Goal: Task Accomplishment & Management: Use online tool/utility

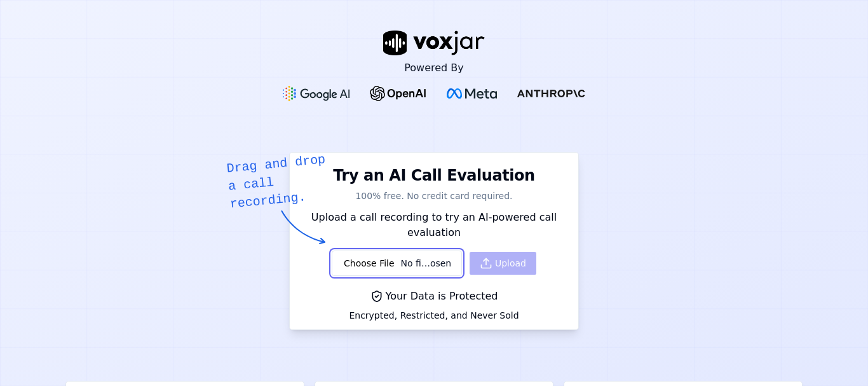
click at [399, 259] on input "file" at bounding box center [397, 262] width 130 height 25
type input "C:\fakepath\2025_08_22_2025-08-22T19_45_34Z~449d7692-60d3-4a73-874e-322bb39b1db…"
click at [497, 268] on button "Upload" at bounding box center [503, 263] width 67 height 23
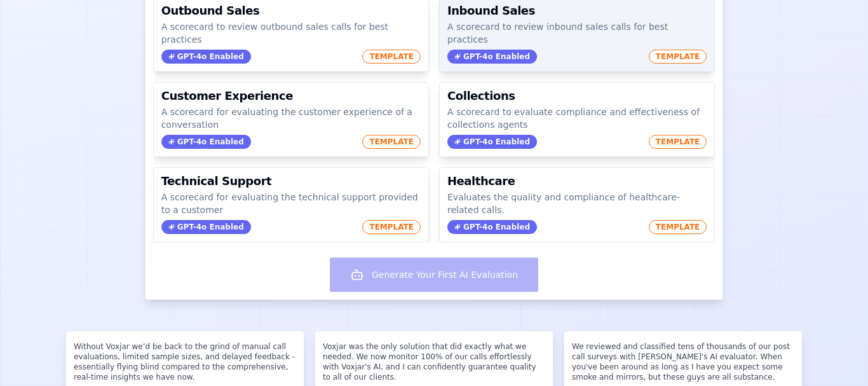
scroll to position [254, 0]
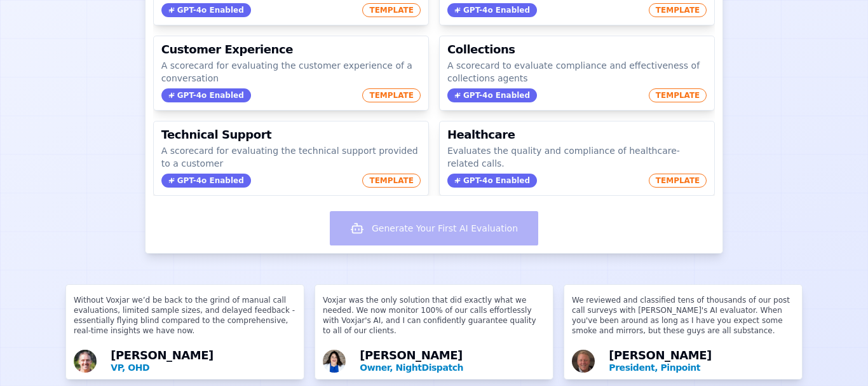
click at [458, 223] on div "Generate Your First AI Evaluation" at bounding box center [435, 229] width 578 height 47
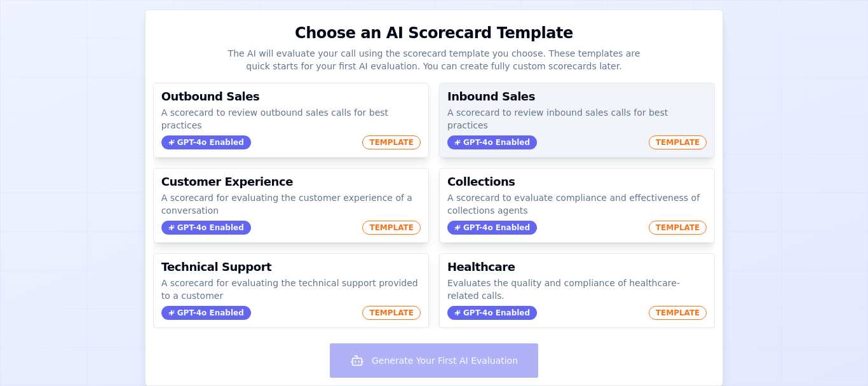
scroll to position [127, 0]
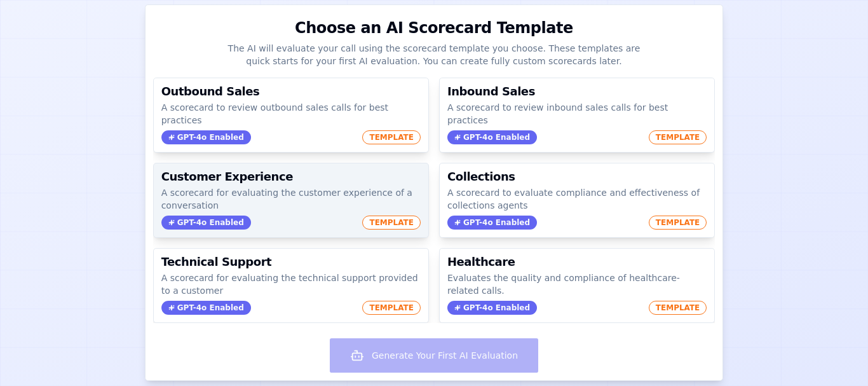
click at [380, 216] on span "TEMPLATE" at bounding box center [391, 223] width 58 height 14
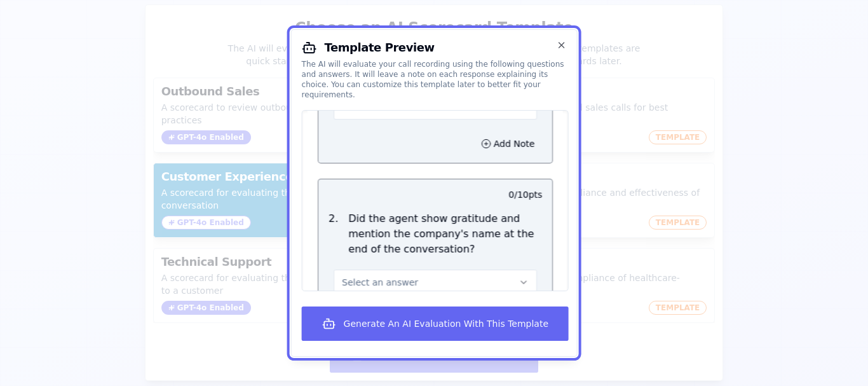
scroll to position [1783, 0]
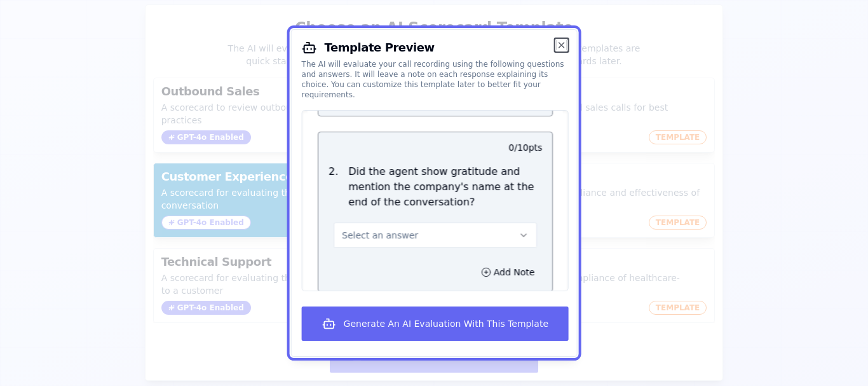
click at [562, 42] on icon "button" at bounding box center [561, 45] width 10 height 10
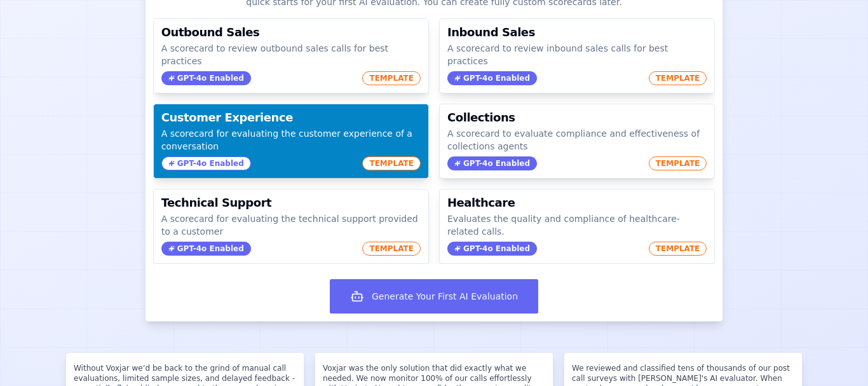
scroll to position [191, 0]
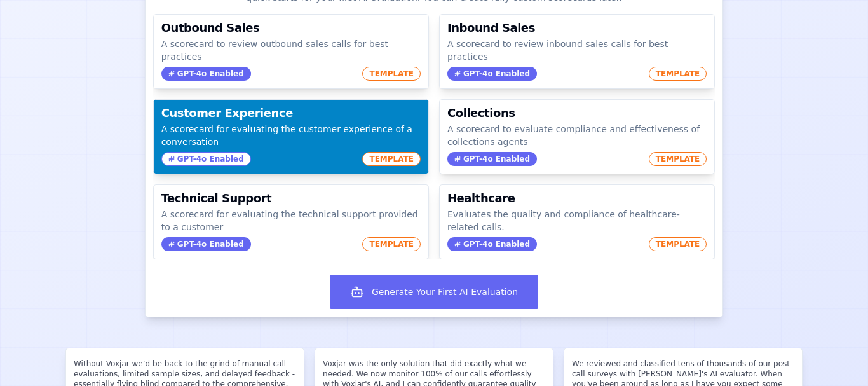
click at [334, 152] on div "GPT-4o Enabled TEMPLATE" at bounding box center [290, 159] width 259 height 14
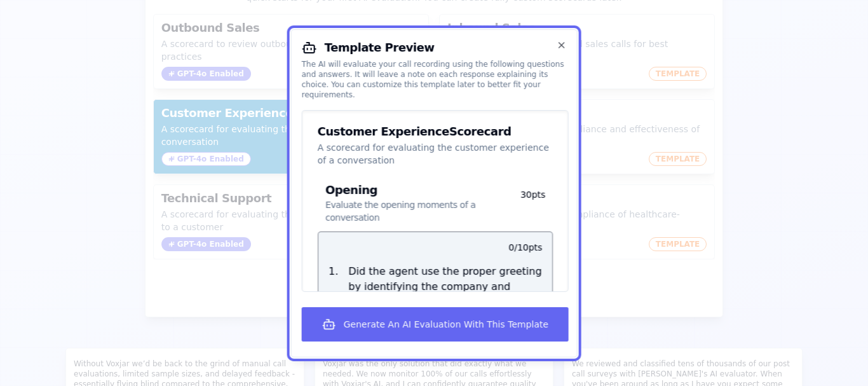
click at [334, 141] on p "A scorecard for evaluating the customer experience of a conversation" at bounding box center [435, 153] width 235 height 25
click at [563, 46] on icon "button" at bounding box center [561, 45] width 10 height 10
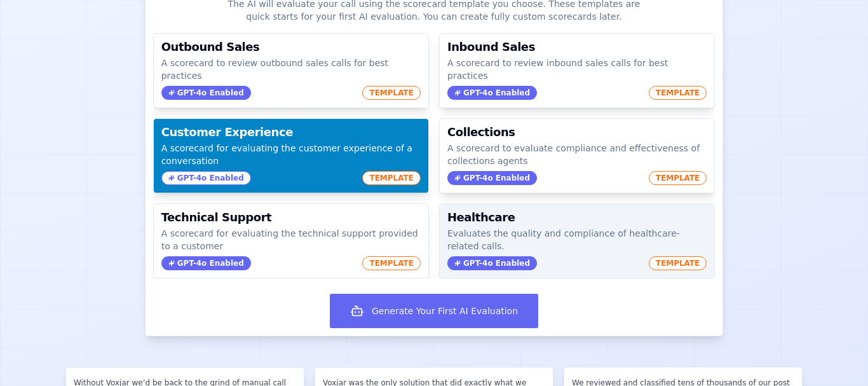
scroll to position [381, 0]
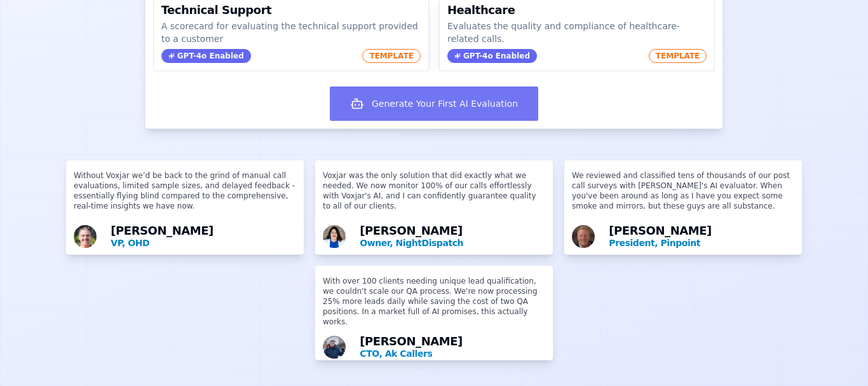
click at [417, 95] on button "Generate Your First AI Evaluation" at bounding box center [434, 103] width 209 height 34
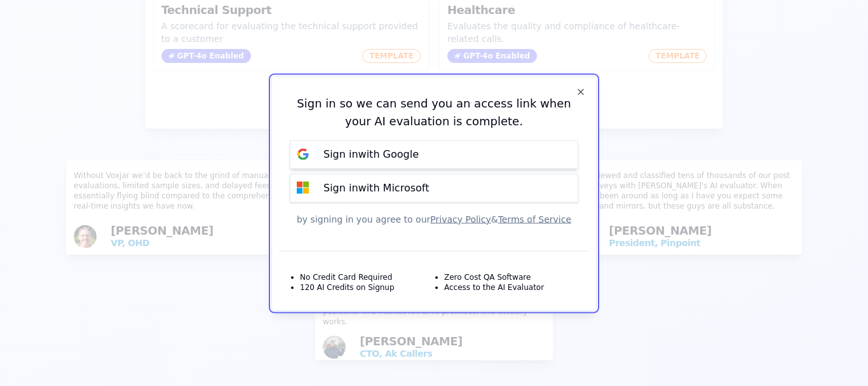
click at [411, 153] on p "Sign in with Google" at bounding box center [371, 154] width 95 height 15
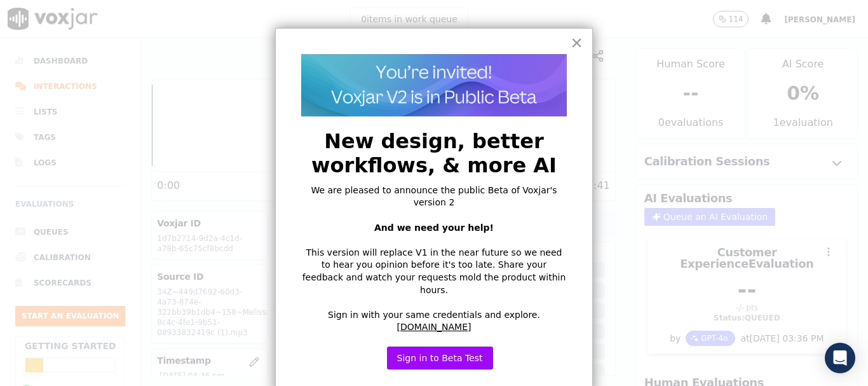
click at [577, 43] on button "×" at bounding box center [577, 42] width 12 height 20
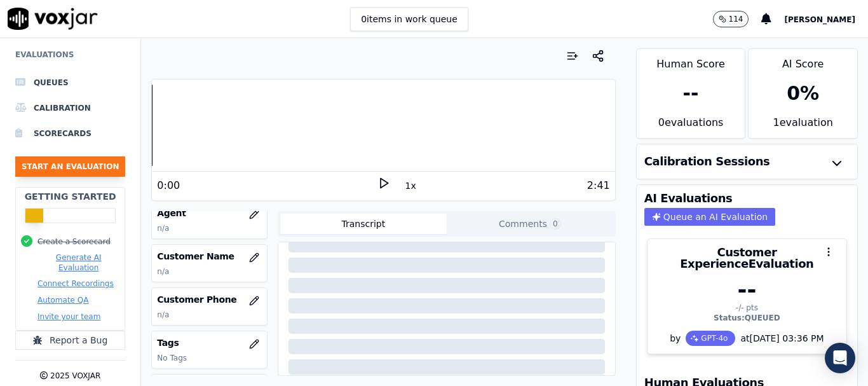
scroll to position [174, 0]
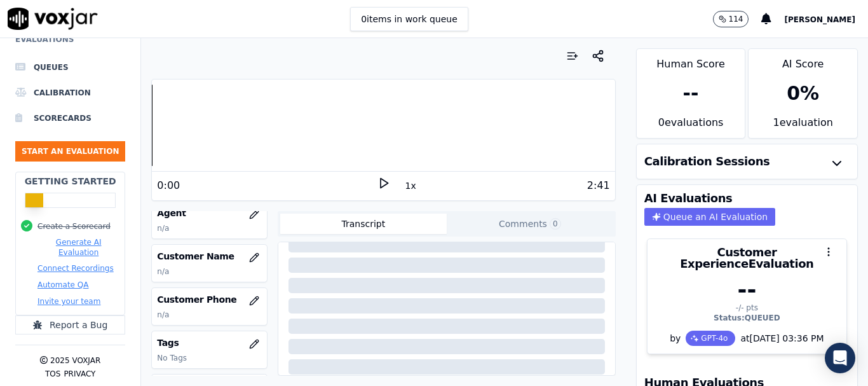
click at [78, 221] on button "Create a Scorecard" at bounding box center [74, 226] width 73 height 10
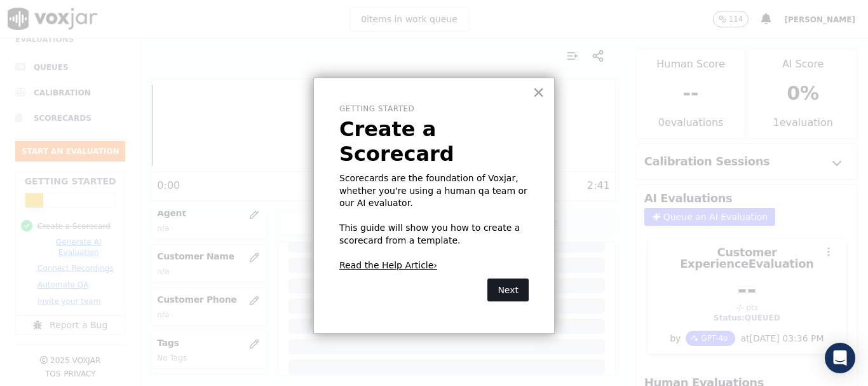
click at [511, 278] on button "Next" at bounding box center [508, 289] width 41 height 23
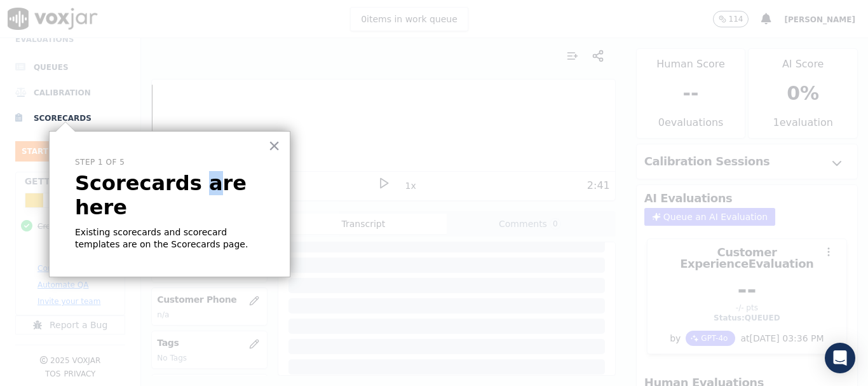
click at [185, 195] on p "Scorecards are here" at bounding box center [169, 195] width 189 height 49
click at [256, 226] on p "Existing scorecards and scorecard templates are on the Scorecards page." at bounding box center [169, 238] width 189 height 25
click at [247, 166] on p "Step 1 of 5" at bounding box center [169, 162] width 189 height 11
click at [276, 147] on button "×" at bounding box center [274, 145] width 12 height 20
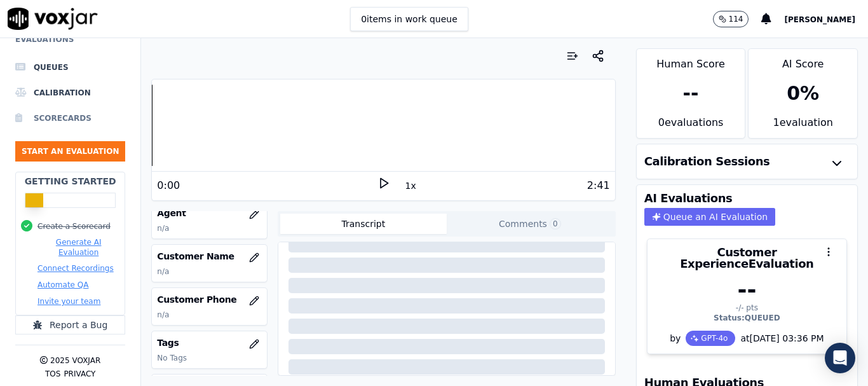
click at [46, 107] on li "Scorecards" at bounding box center [70, 118] width 110 height 25
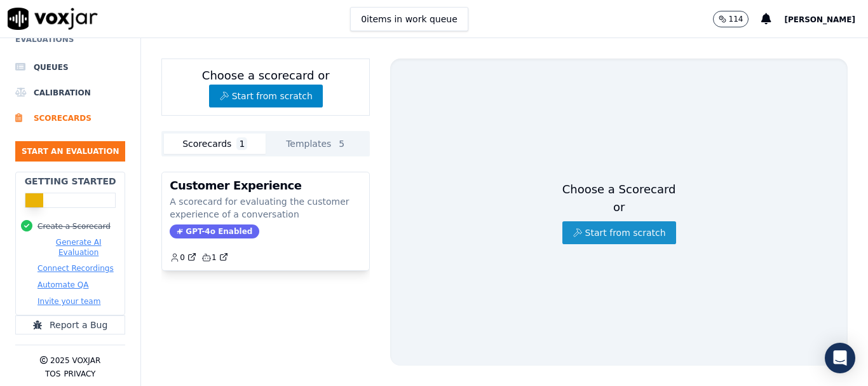
click at [618, 221] on button "Start from scratch" at bounding box center [620, 232] width 114 height 23
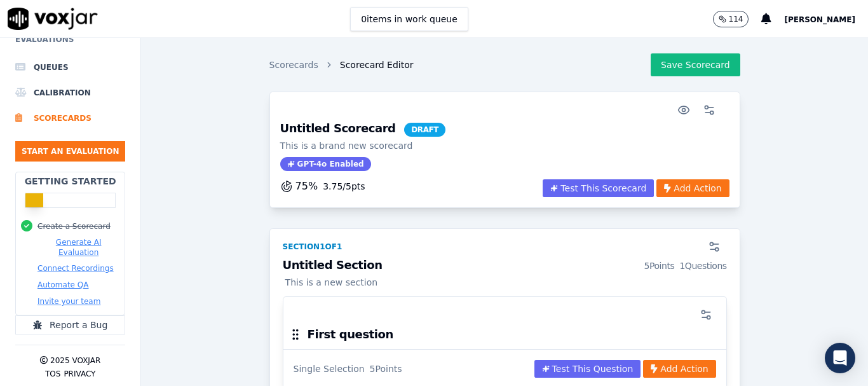
click at [315, 125] on h3 "Untitled Scorecard DRAFT" at bounding box center [362, 130] width 165 height 14
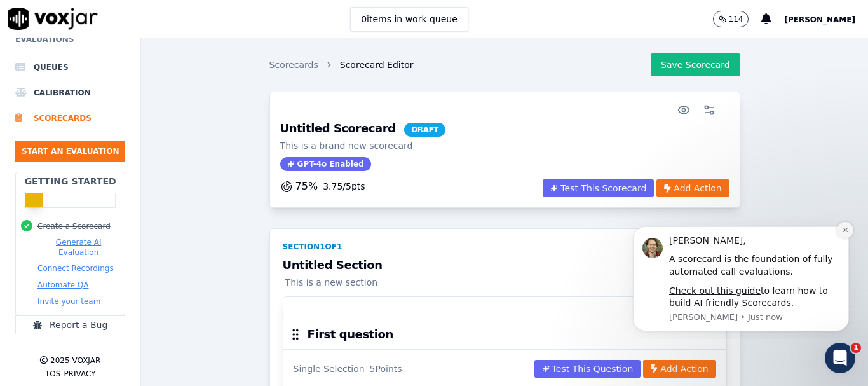
click at [847, 226] on button "Dismiss notification" at bounding box center [845, 230] width 17 height 17
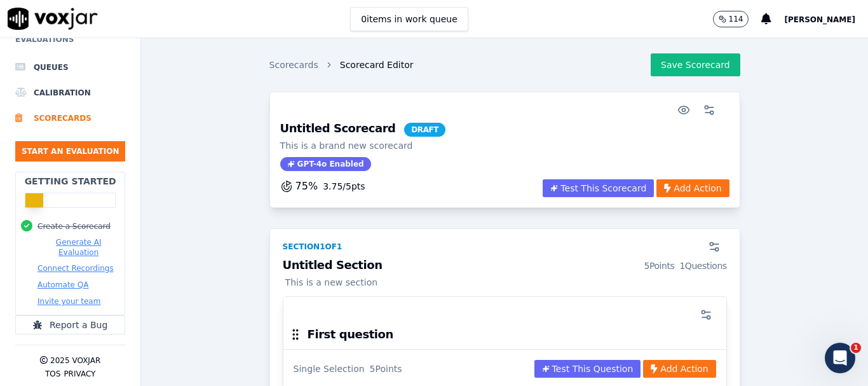
click at [319, 132] on h3 "Untitled Scorecard DRAFT" at bounding box center [362, 130] width 165 height 14
click at [341, 125] on h3 "Untitled Scorecard DRAFT" at bounding box center [362, 130] width 165 height 14
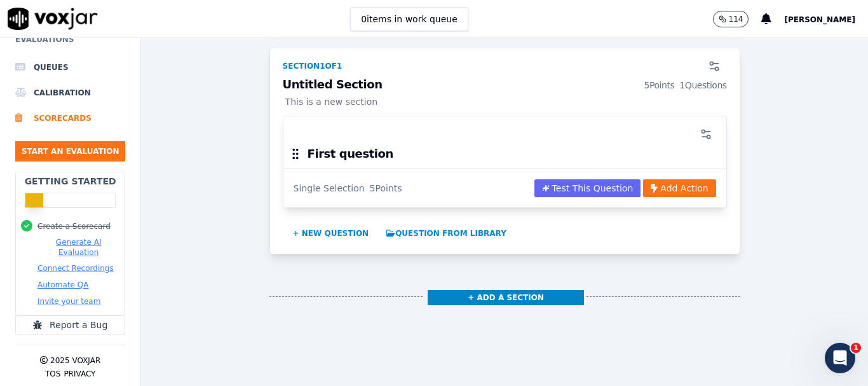
scroll to position [191, 0]
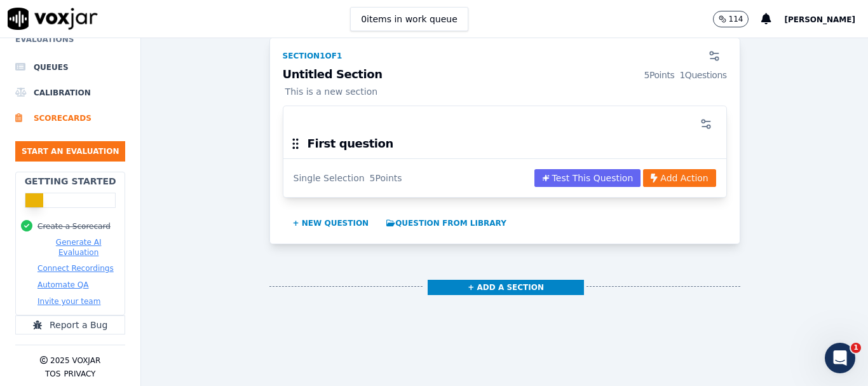
click at [344, 125] on div at bounding box center [505, 123] width 428 height 25
click at [319, 147] on h3 "First question" at bounding box center [351, 143] width 86 height 11
click at [334, 138] on h3 "First question" at bounding box center [351, 143] width 86 height 11
click at [700, 123] on icon "button" at bounding box center [706, 124] width 13 height 13
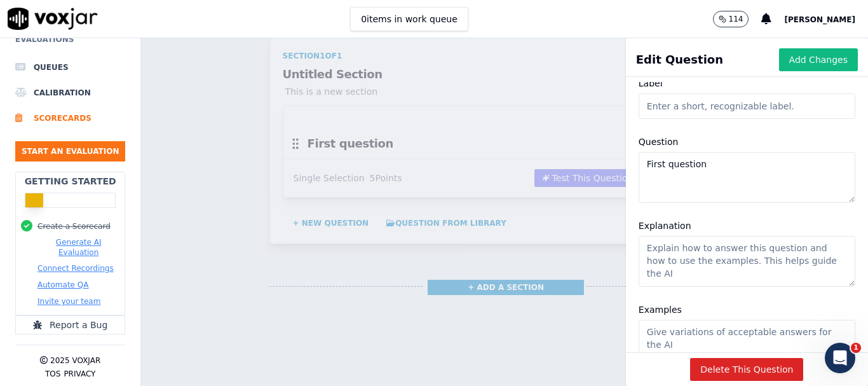
scroll to position [0, 0]
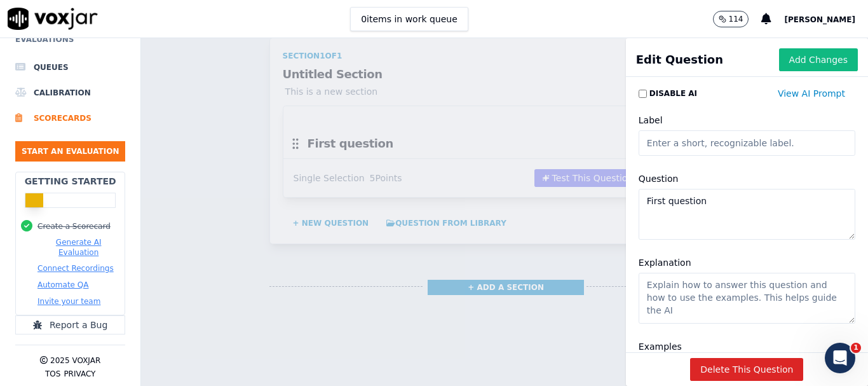
click at [507, 65] on div "Scorecards Scorecard Editor Save Scorecard Untitled Scorecard DRAFT This is a b…" at bounding box center [504, 212] width 727 height 348
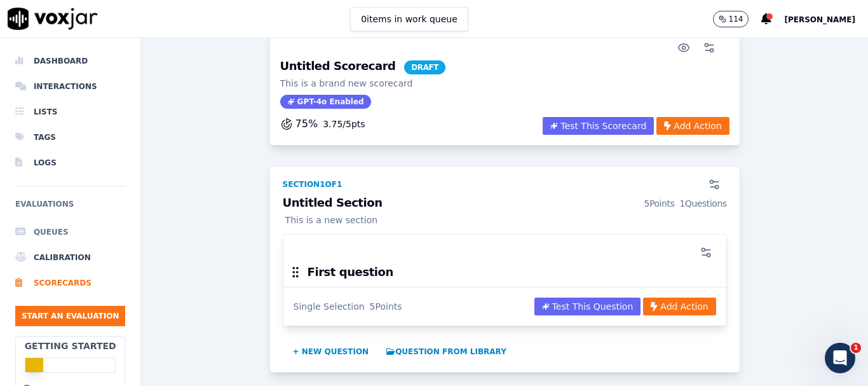
scroll to position [64, 0]
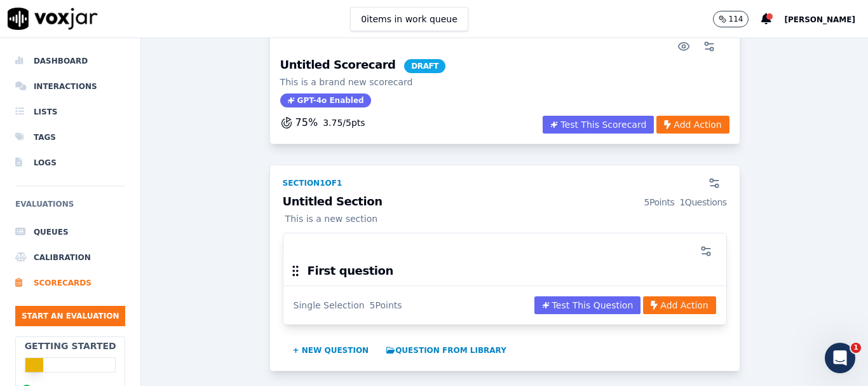
click at [378, 245] on div at bounding box center [505, 250] width 428 height 25
click at [330, 273] on h3 "First question" at bounding box center [351, 270] width 86 height 11
click at [700, 245] on icon "button" at bounding box center [706, 251] width 13 height 13
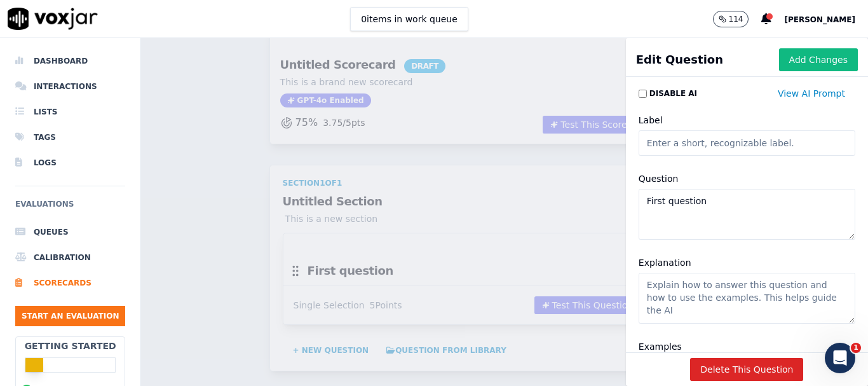
click at [686, 205] on textarea "First question" at bounding box center [747, 214] width 217 height 51
paste textarea "How would you rate the agent's introduction and setting the tone for the call? *"
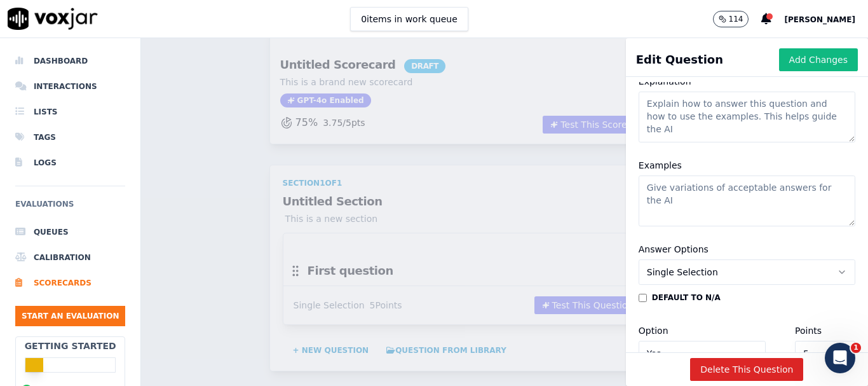
scroll to position [191, 0]
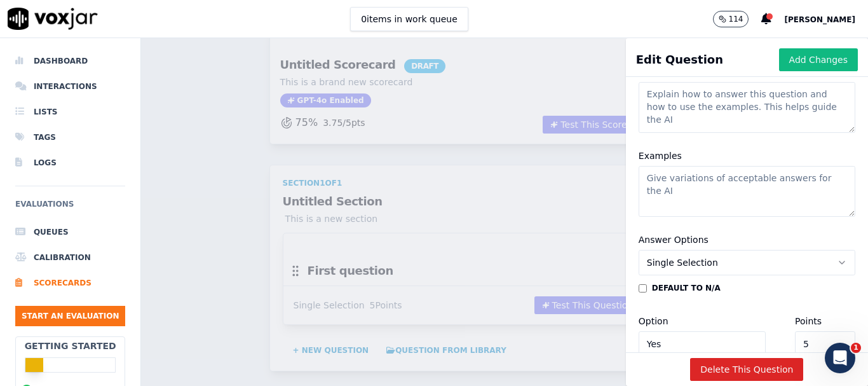
type textarea "How would you rate the agent's introduction and setting the tone for the call?"
click at [736, 263] on button "Single Selection" at bounding box center [747, 262] width 217 height 25
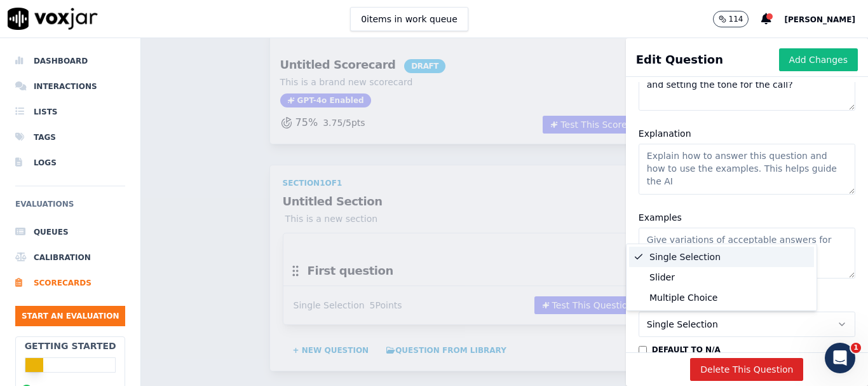
scroll to position [127, 0]
click at [682, 185] on textarea "Explanation" at bounding box center [747, 171] width 217 height 51
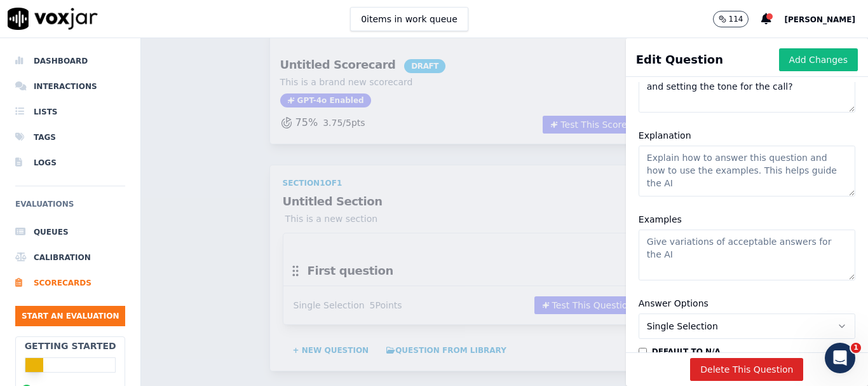
click at [680, 157] on textarea "Explanation" at bounding box center [747, 171] width 217 height 51
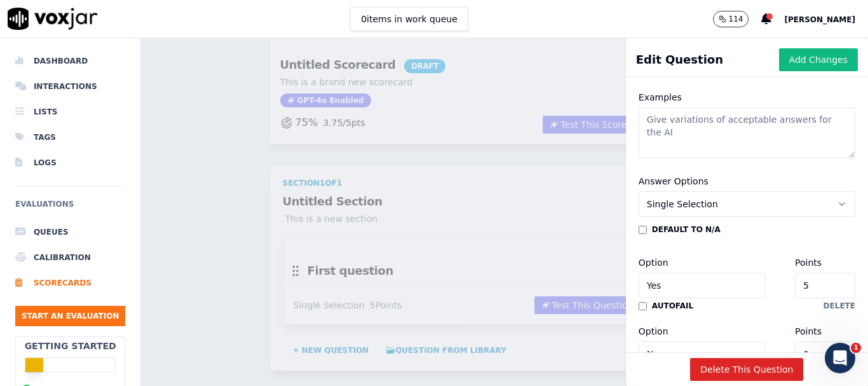
scroll to position [254, 0]
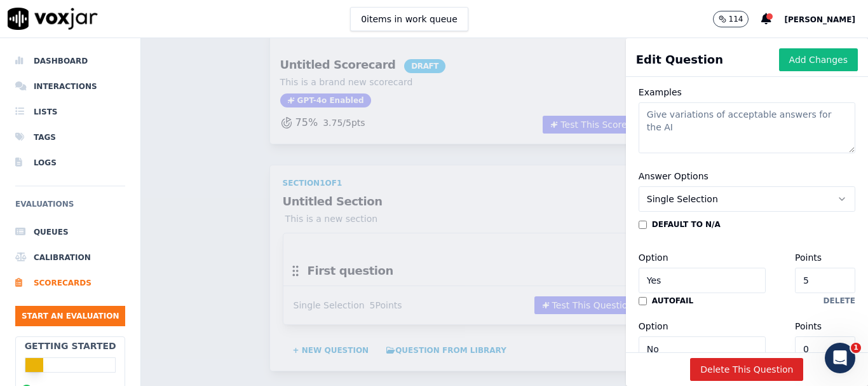
type textarea "Rate the introduction from 1 to 10"
click at [709, 207] on button "Single Selection" at bounding box center [747, 198] width 217 height 25
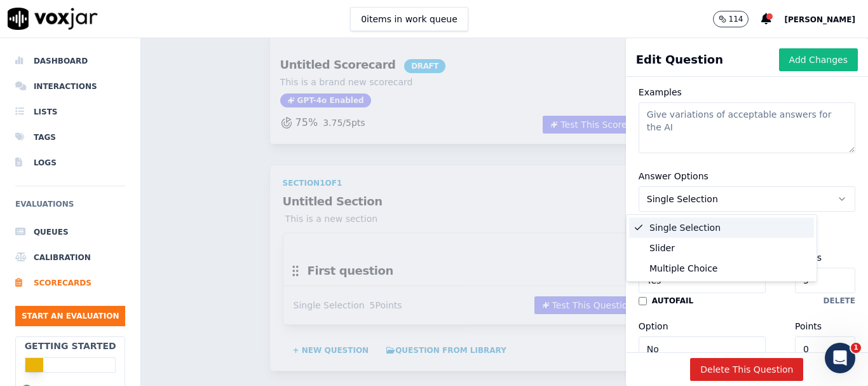
click at [709, 207] on button "Single Selection" at bounding box center [747, 198] width 217 height 25
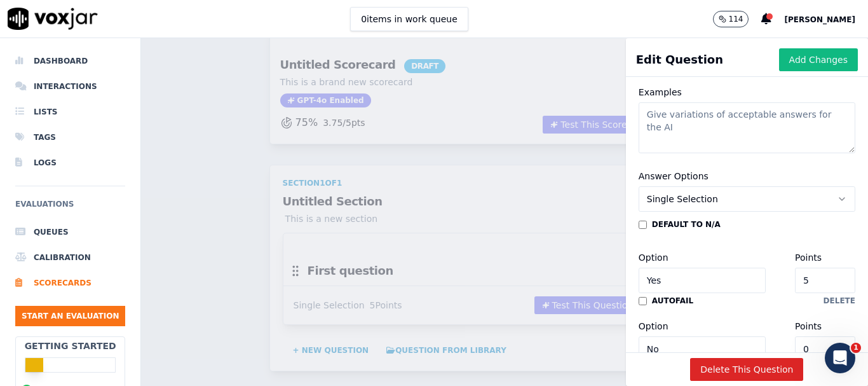
click at [693, 195] on span "Single Selection" at bounding box center [682, 199] width 71 height 13
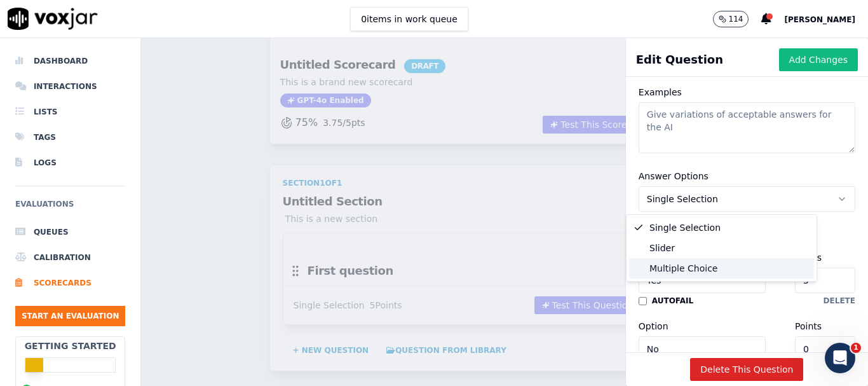
click at [682, 273] on div "Multiple Choice" at bounding box center [721, 268] width 185 height 20
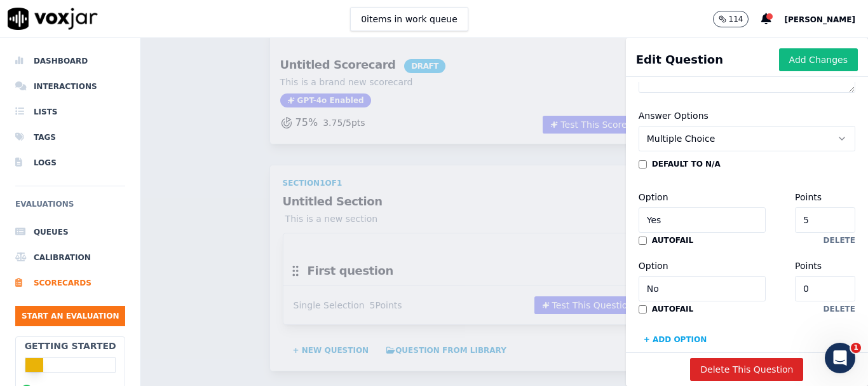
scroll to position [310, 0]
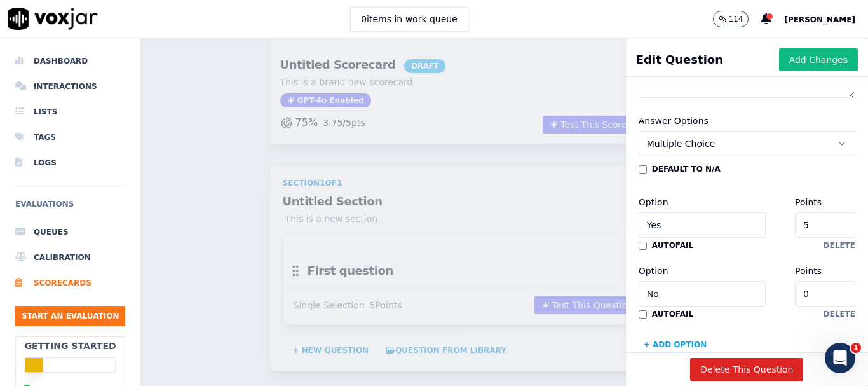
click at [706, 137] on button "Multiple Choice" at bounding box center [747, 143] width 217 height 25
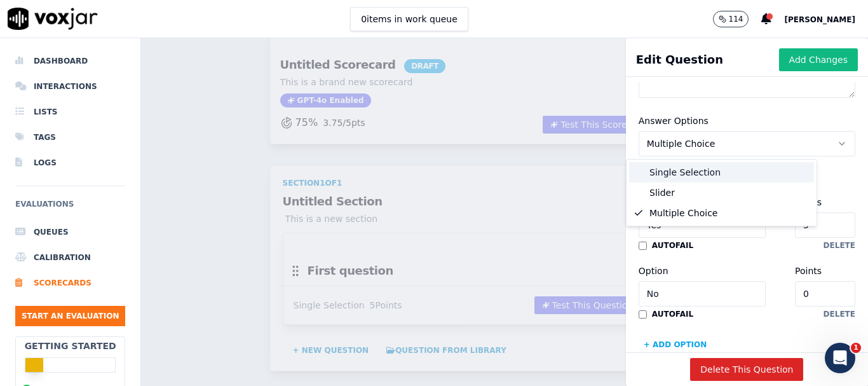
click at [705, 171] on div "Single Selection" at bounding box center [721, 172] width 185 height 20
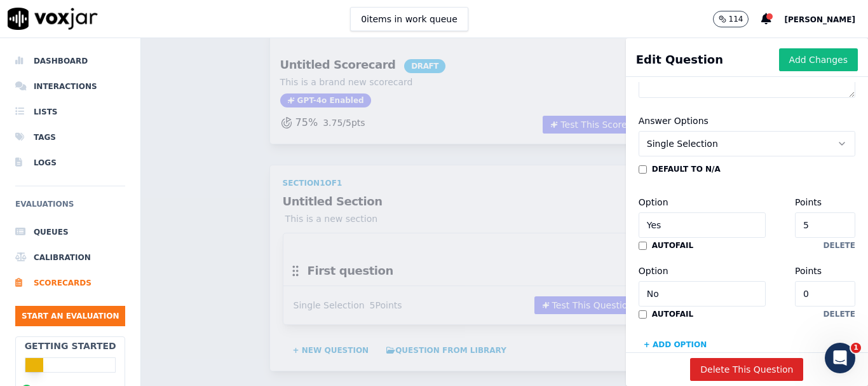
click at [713, 146] on button "Single Selection" at bounding box center [747, 143] width 217 height 25
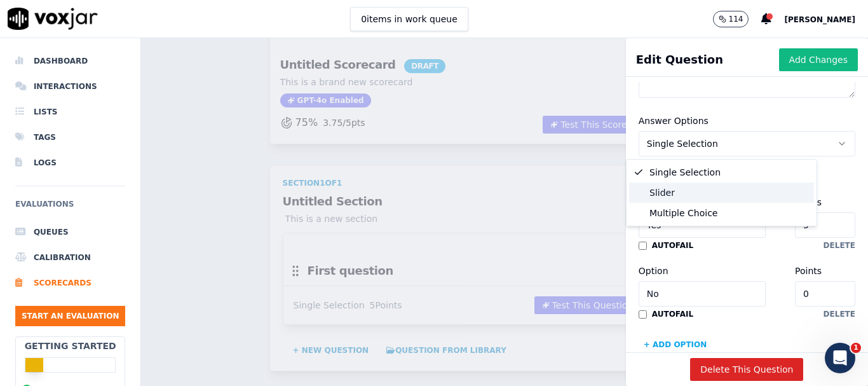
click at [703, 191] on div "Slider" at bounding box center [721, 192] width 185 height 20
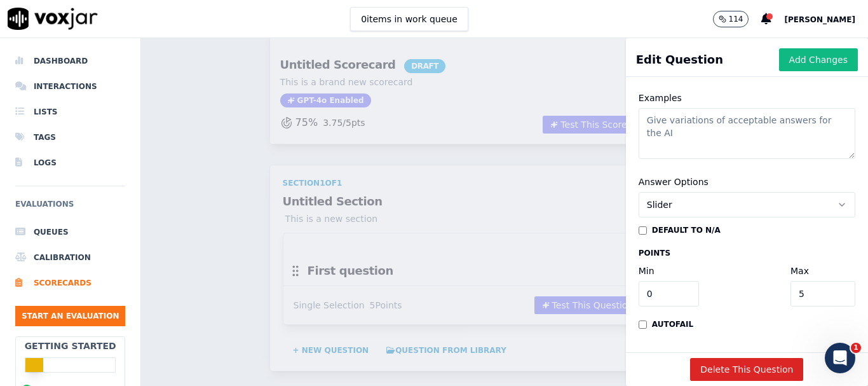
scroll to position [287, 0]
type input "1"
click at [672, 281] on input "1" at bounding box center [669, 293] width 60 height 25
click at [791, 281] on input "5" at bounding box center [823, 293] width 65 height 25
click at [806, 281] on input "6" at bounding box center [823, 293] width 65 height 25
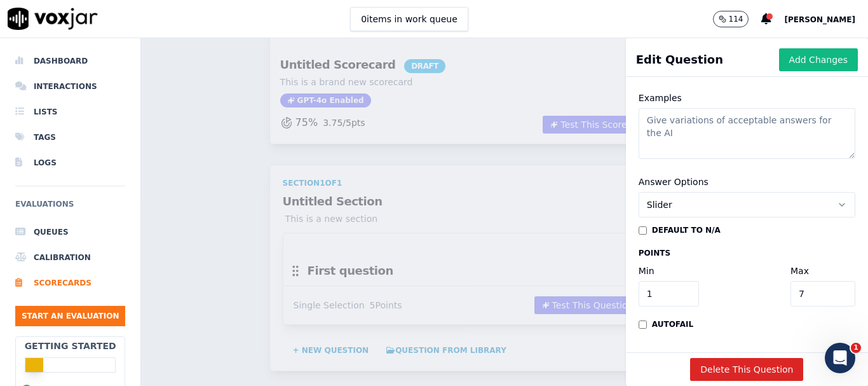
click at [806, 281] on input "7" at bounding box center [823, 293] width 65 height 25
click at [806, 281] on input "8" at bounding box center [823, 293] width 65 height 25
click at [806, 281] on input "9" at bounding box center [823, 293] width 65 height 25
type input "10"
click at [806, 281] on input "10" at bounding box center [823, 293] width 65 height 25
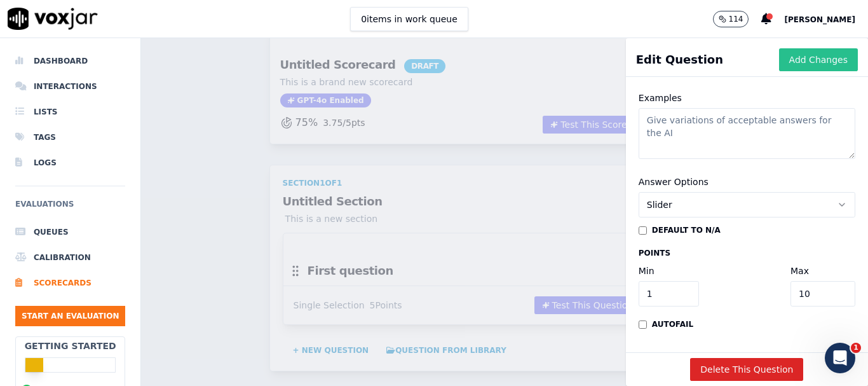
click at [782, 64] on button "Add Changes" at bounding box center [818, 59] width 79 height 23
click at [782, 64] on div "Untitled Scorecard DRAFT This is a brand new scorecard GPT-4o Enabled 75 % 3.75…" at bounding box center [504, 236] width 707 height 417
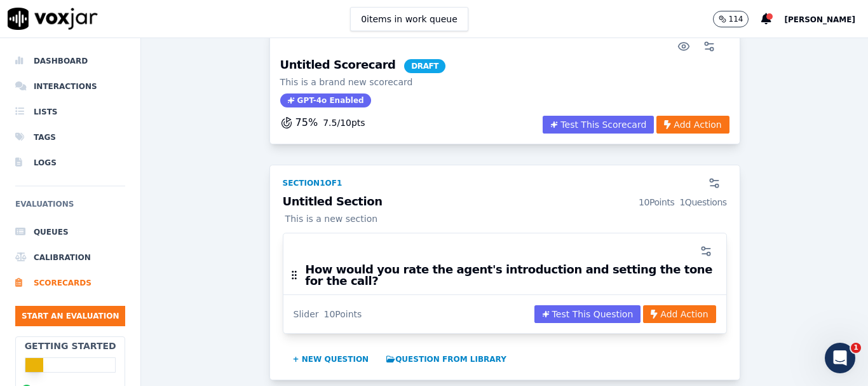
click at [332, 201] on h3 "Untitled Section 10 Points 1 Questions" at bounding box center [505, 202] width 444 height 13
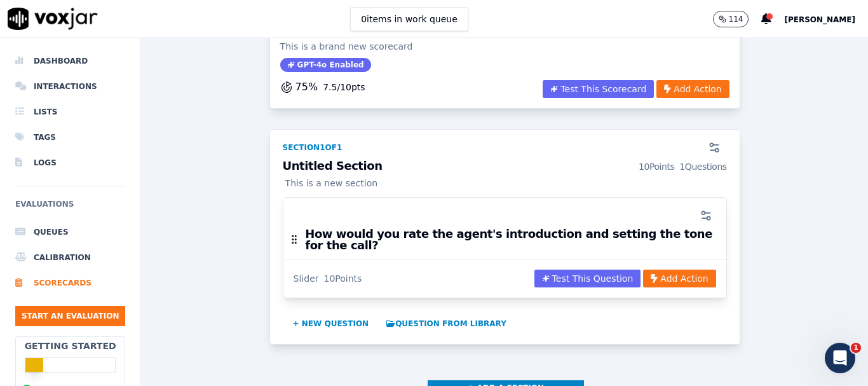
scroll to position [191, 0]
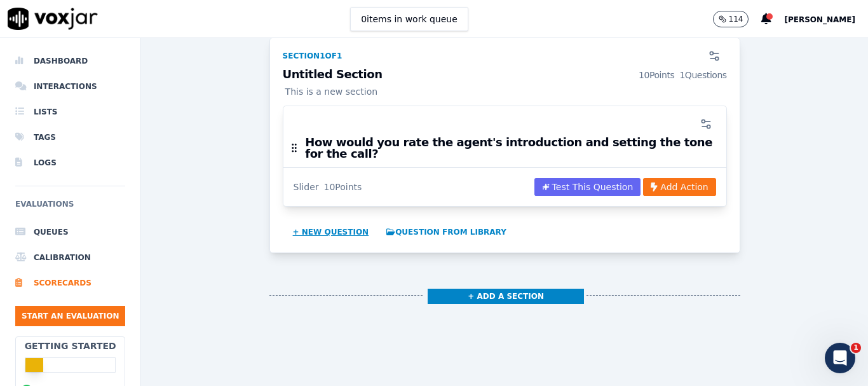
click at [299, 225] on button "+ New question" at bounding box center [331, 232] width 86 height 20
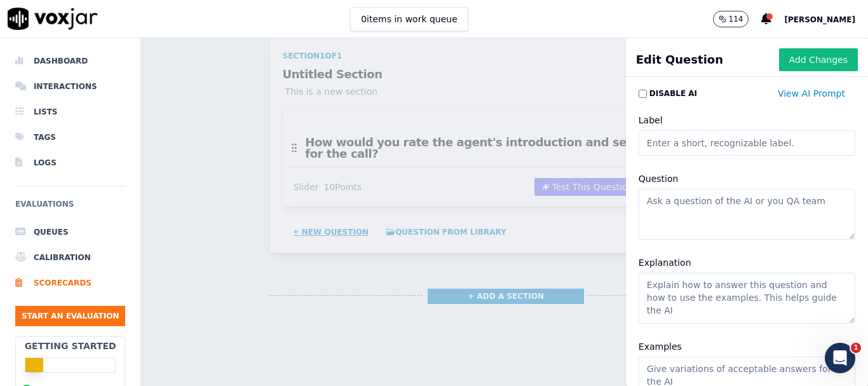
click at [299, 225] on div "Scorecards Scorecard Editor Save Scorecard Untitled Scorecard DRAFT This is a b…" at bounding box center [504, 212] width 727 height 348
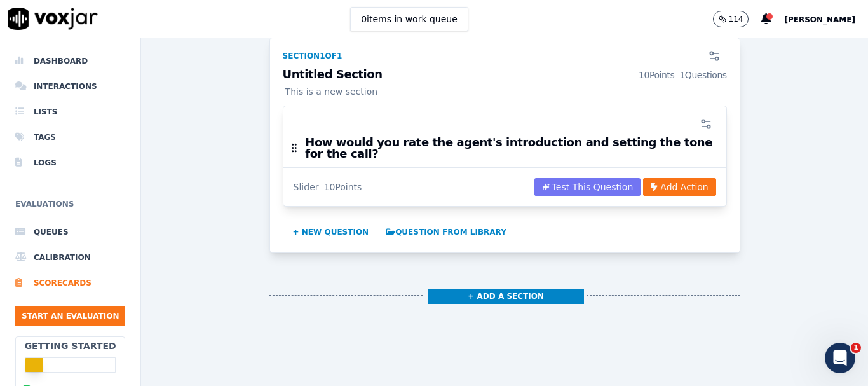
click at [568, 178] on button "Test This Question" at bounding box center [588, 187] width 107 height 18
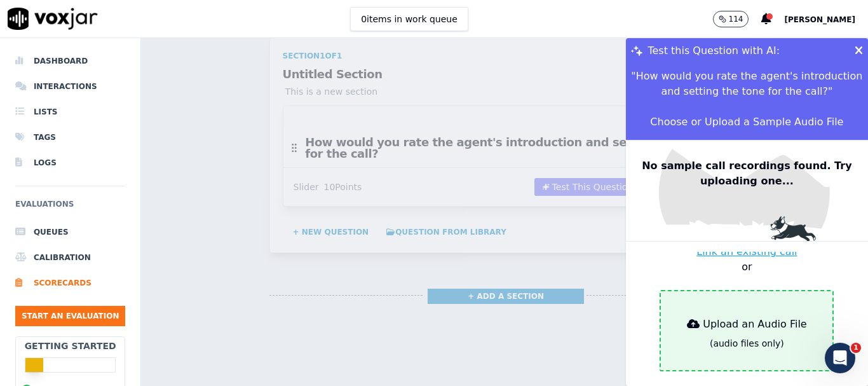
scroll to position [64, 0]
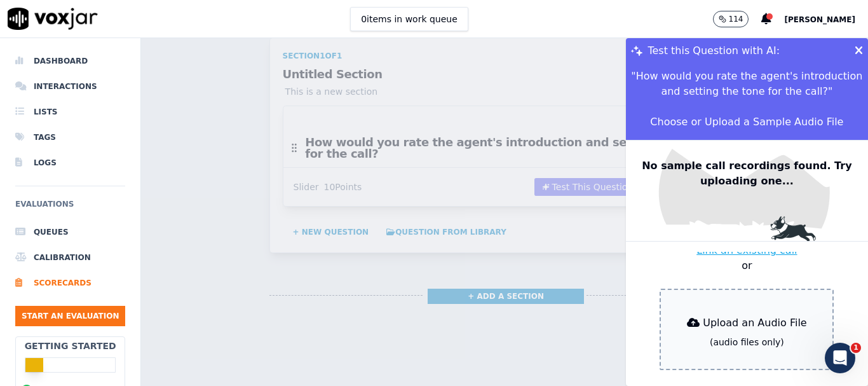
click at [740, 243] on button "Link an existing call" at bounding box center [747, 250] width 100 height 15
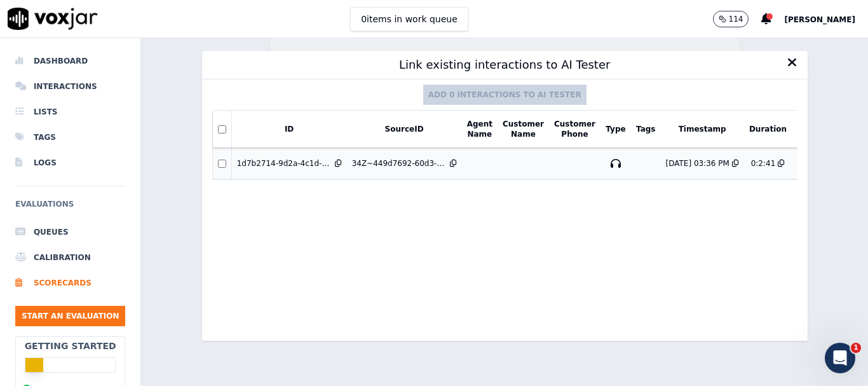
click at [395, 166] on div "34Z~449d7692-60d3-4a73-874e-322bb39b1db4~158~MelissaKendrick~9b051d43-8c4c-4fe1…" at bounding box center [399, 163] width 95 height 10
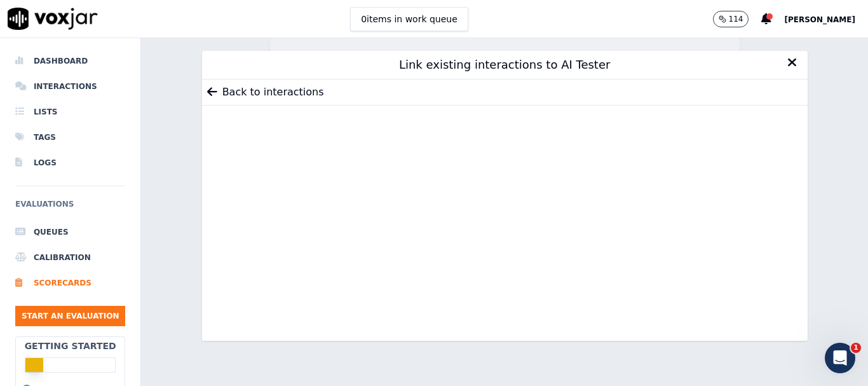
click at [209, 94] on icon at bounding box center [212, 91] width 10 height 11
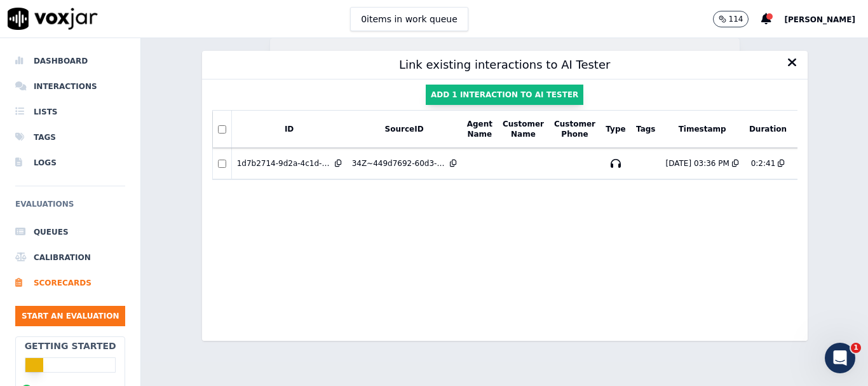
click at [491, 87] on button "Add 1 interaction to AI Tester" at bounding box center [505, 95] width 158 height 20
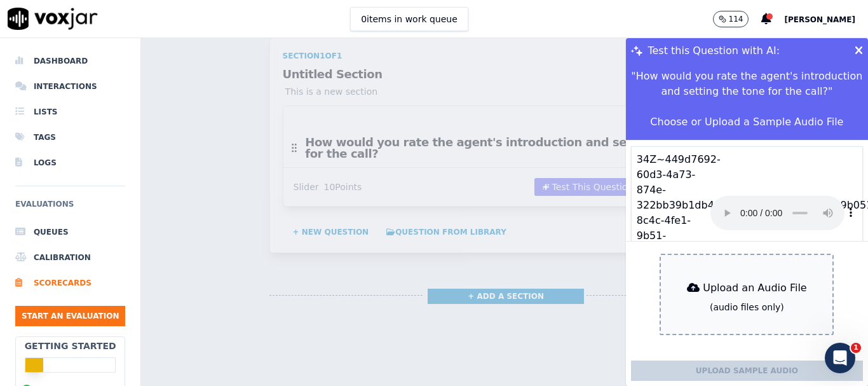
scroll to position [0, 0]
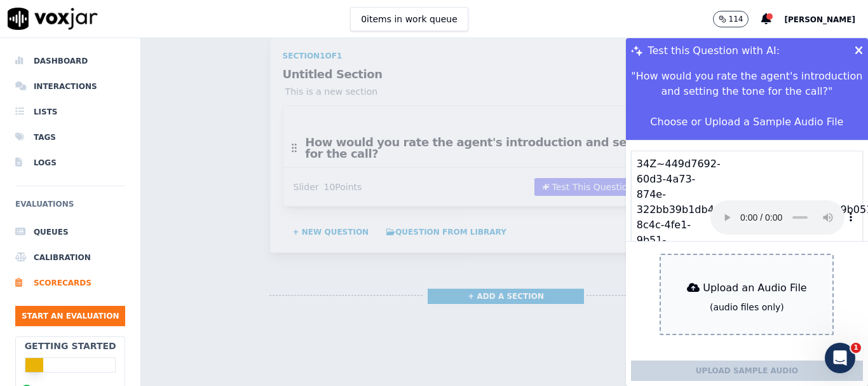
click at [692, 173] on div "34Z~449d7692-60d3-4a73-874e-322bb39b1db4~158~MelissaKendrick~9b051d43-8c4c-4fe1…" at bounding box center [747, 217] width 221 height 122
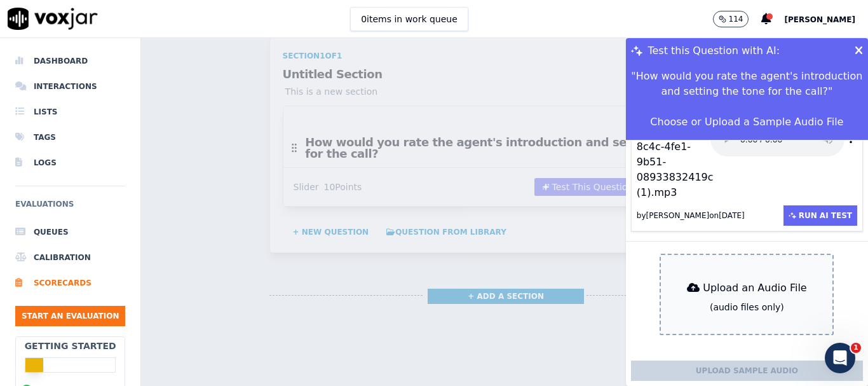
scroll to position [106, 0]
click at [793, 205] on button "Run AI Test" at bounding box center [821, 215] width 74 height 20
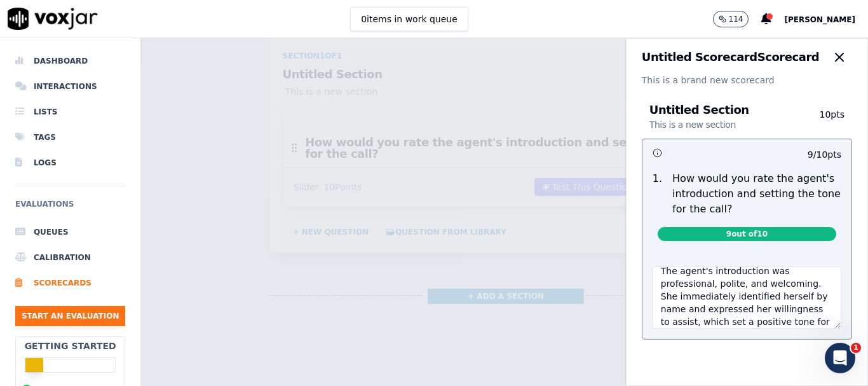
scroll to position [0, 0]
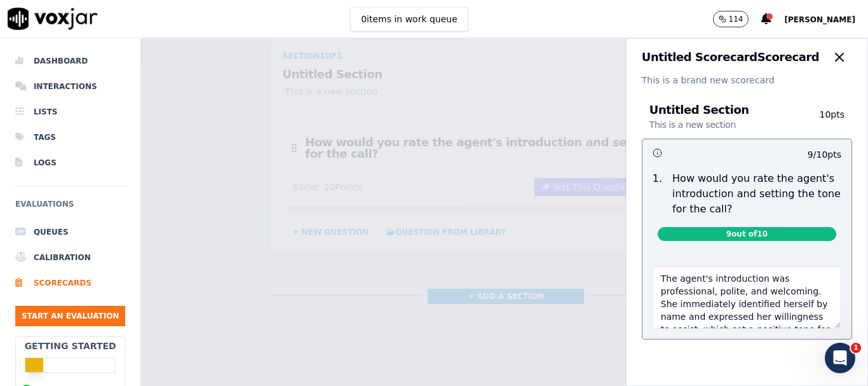
click at [754, 227] on span "9 out of 10" at bounding box center [747, 234] width 179 height 14
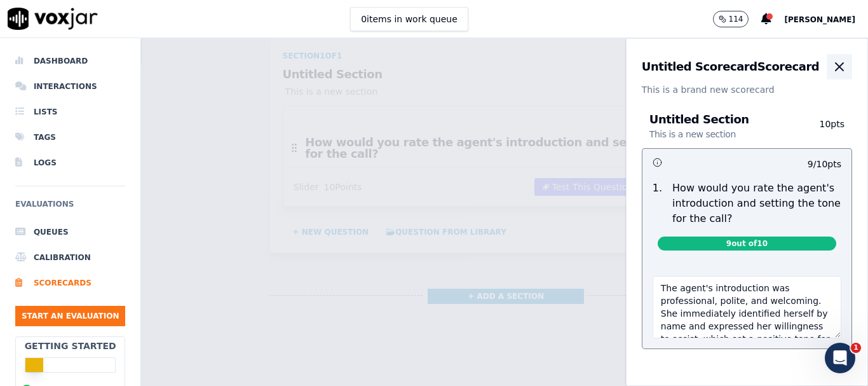
click at [836, 70] on icon "button" at bounding box center [840, 67] width 8 height 8
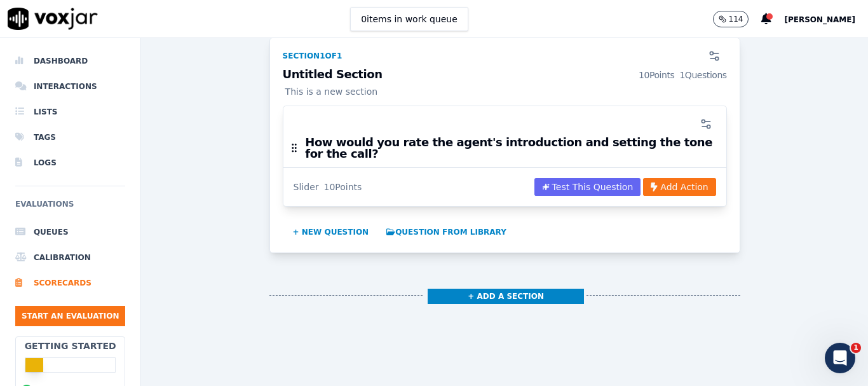
click at [734, 199] on div "Untitled Scorecard DRAFT This is a brand new scorecard GPT-4o Enabled 75 % 7.5 …" at bounding box center [504, 114] width 707 height 426
click at [702, 120] on circle "button" at bounding box center [703, 121] width 3 height 3
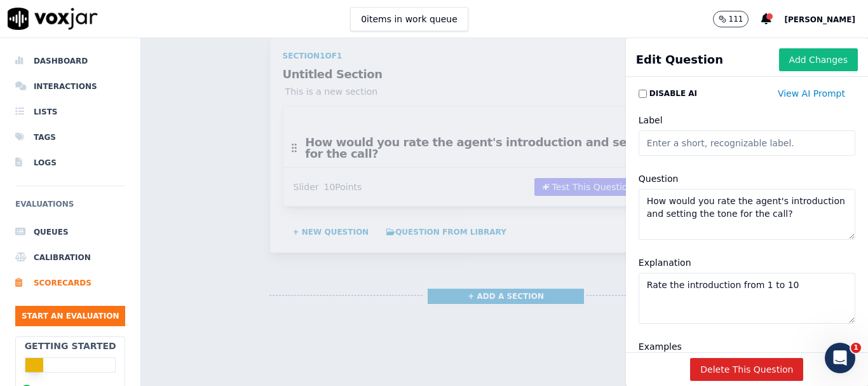
click at [700, 142] on input "Label" at bounding box center [747, 142] width 217 height 25
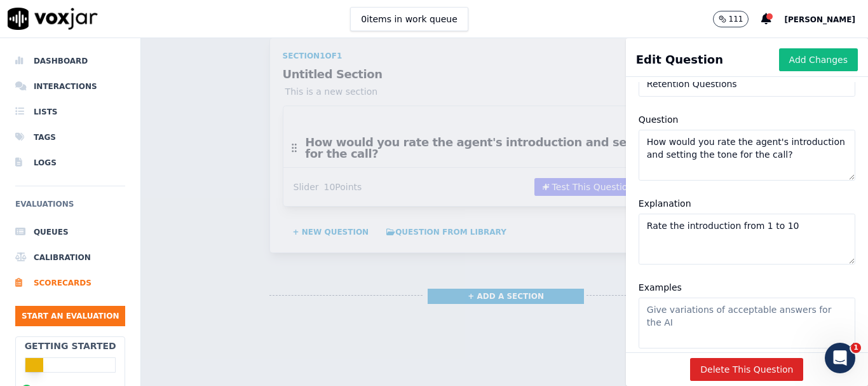
scroll to position [64, 0]
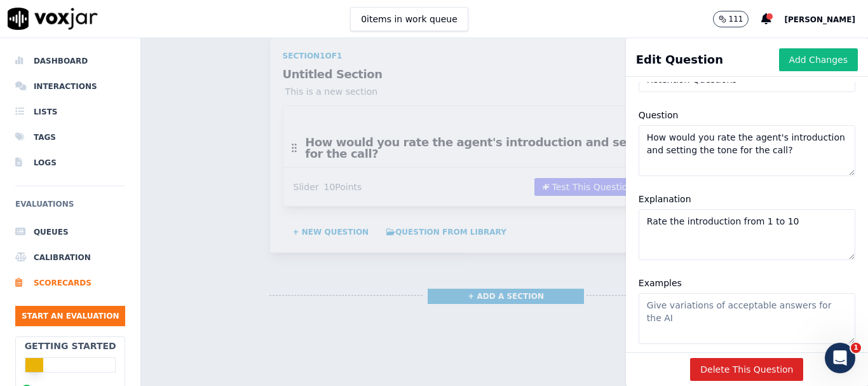
type input "Retention Questions"
click at [788, 224] on textarea "Rate the introduction from 1 to 10" at bounding box center [747, 234] width 217 height 51
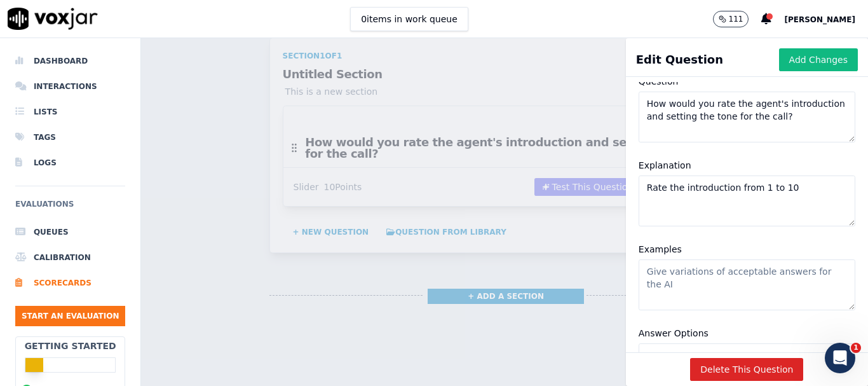
scroll to position [96, 0]
click at [744, 17] on p "111" at bounding box center [736, 19] width 15 height 10
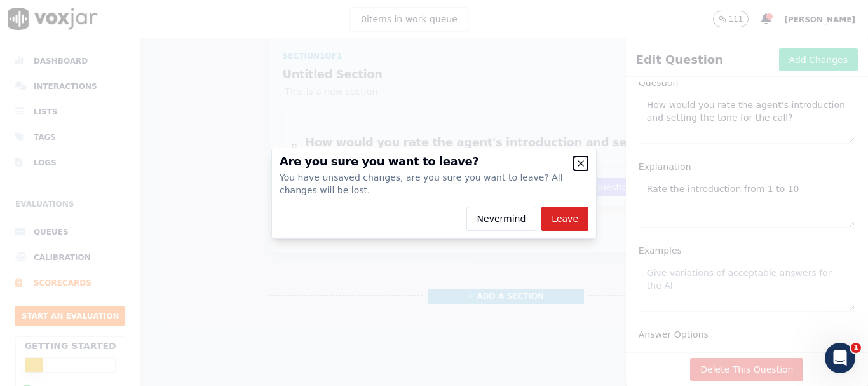
click at [583, 160] on icon "button" at bounding box center [581, 163] width 10 height 10
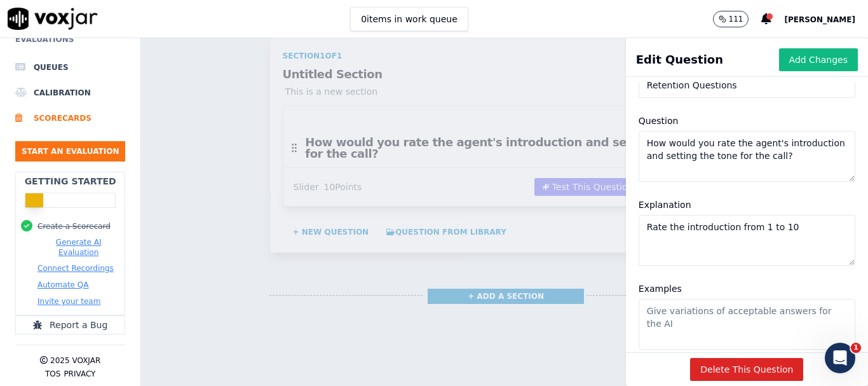
scroll to position [0, 0]
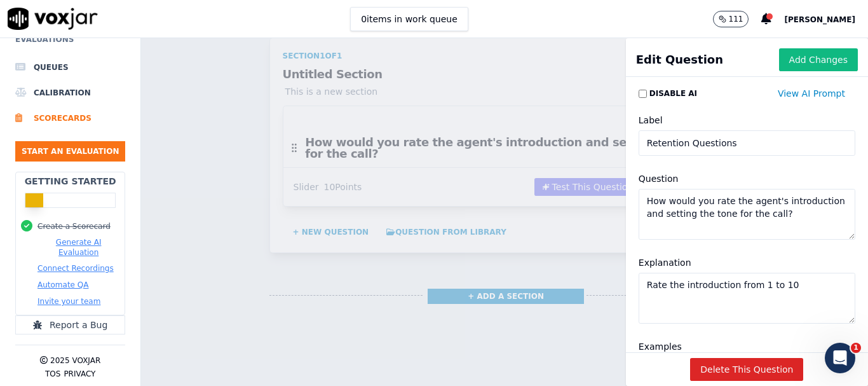
click at [554, 58] on div "Scorecards Scorecard Editor Save Scorecard Untitled Scorecard DRAFT This is a b…" at bounding box center [504, 212] width 727 height 348
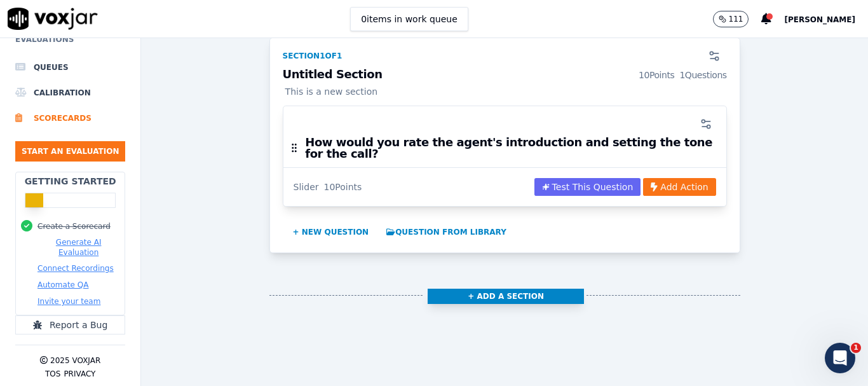
click at [491, 289] on button "+ Add a section" at bounding box center [506, 296] width 157 height 15
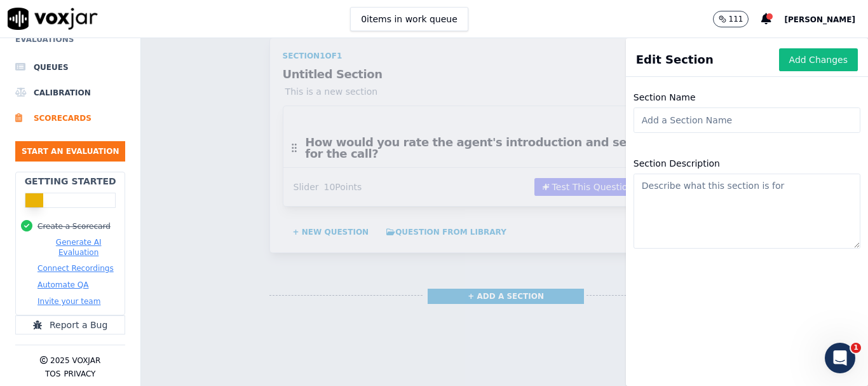
click at [705, 214] on textarea "Section Description" at bounding box center [747, 211] width 227 height 75
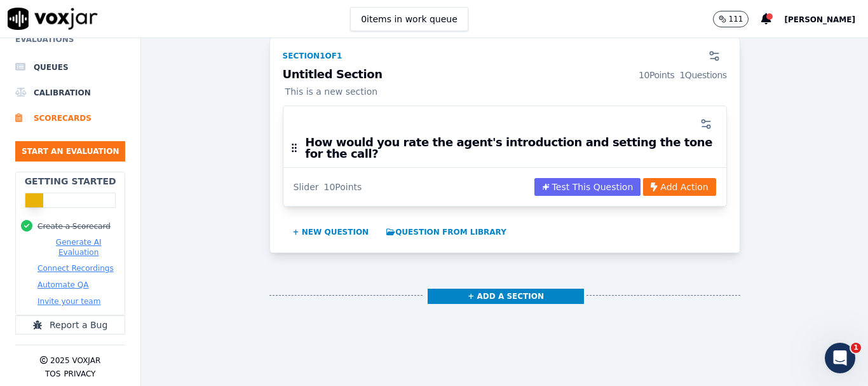
click at [413, 43] on div "Scorecards Scorecard Editor Save Scorecard Untitled Scorecard DRAFT This is a b…" at bounding box center [504, 212] width 727 height 348
click at [413, 43] on div "Section 1 of 1" at bounding box center [505, 53] width 460 height 31
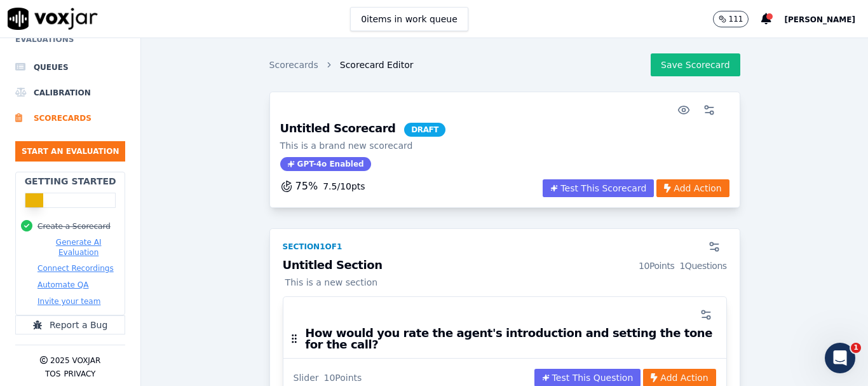
click at [312, 129] on h3 "Untitled Scorecard DRAFT" at bounding box center [362, 130] width 165 height 14
click at [488, 75] on div "Scorecards Scorecard Editor Save Scorecard" at bounding box center [505, 69] width 471 height 43
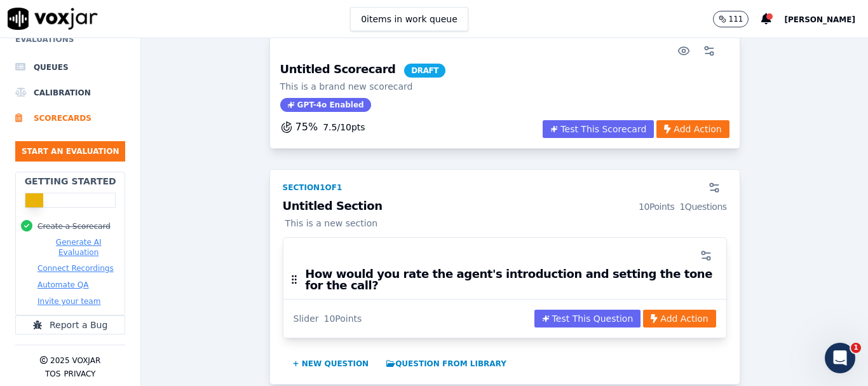
scroll to position [64, 0]
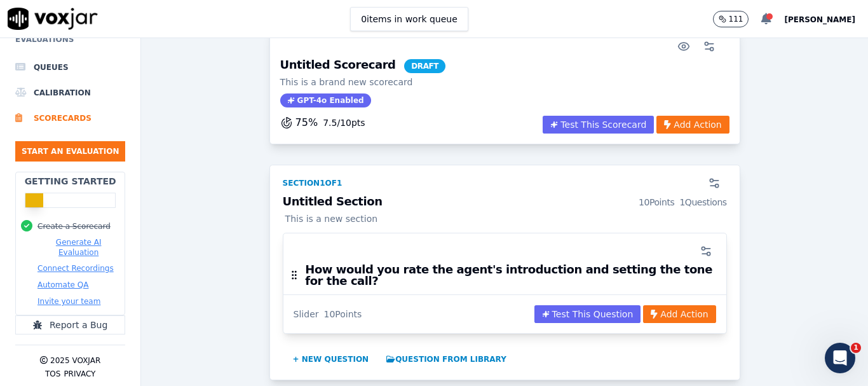
click at [773, 16] on div at bounding box center [770, 16] width 6 height 6
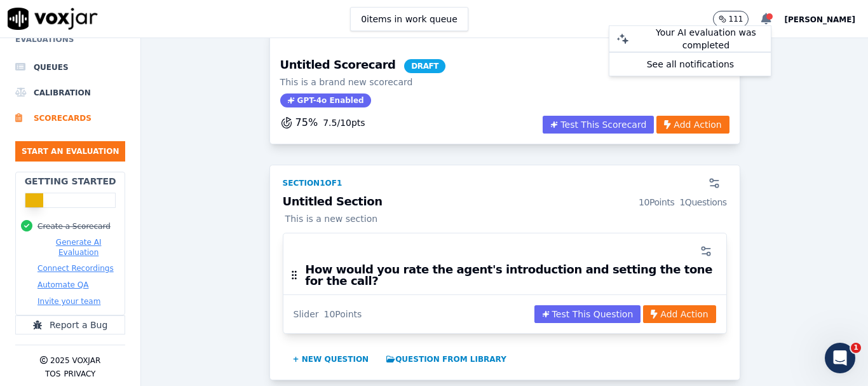
click at [773, 16] on div at bounding box center [770, 16] width 6 height 6
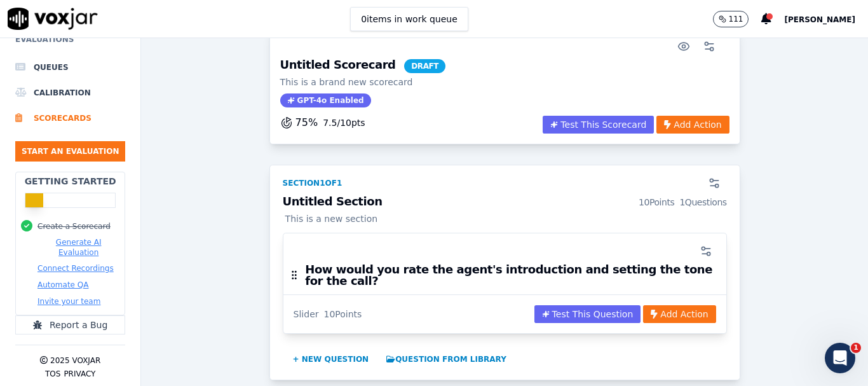
click at [834, 17] on span "Hannah" at bounding box center [820, 19] width 71 height 9
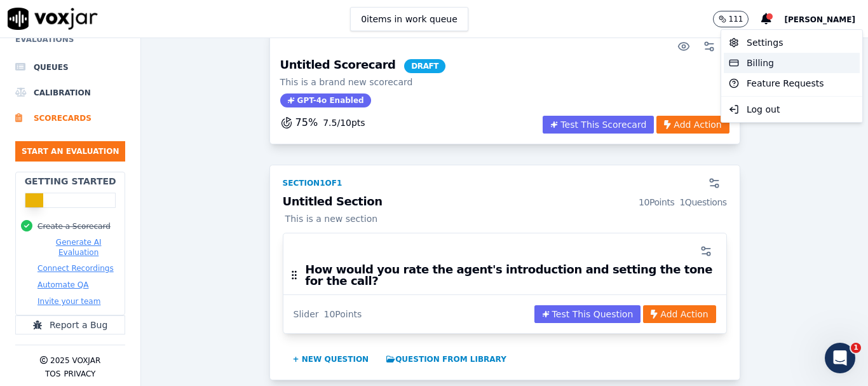
click at [765, 54] on div "Billing" at bounding box center [792, 63] width 136 height 20
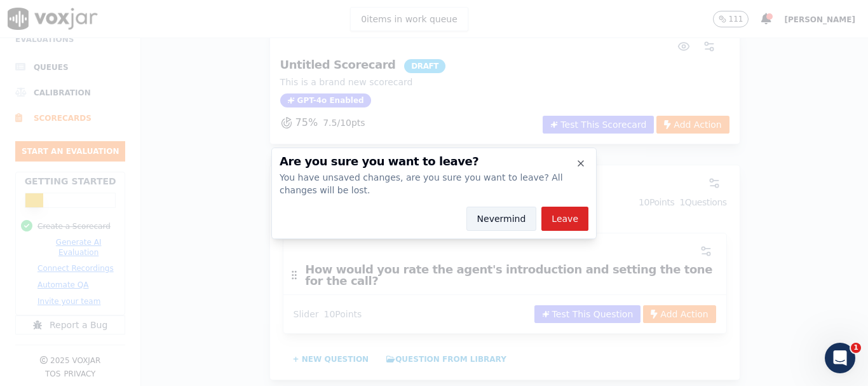
click at [534, 218] on button "Nevermind" at bounding box center [502, 219] width 71 height 24
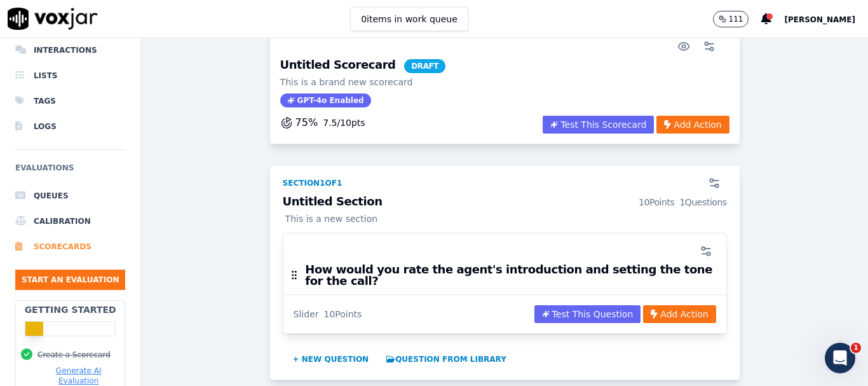
scroll to position [0, 0]
